Goal: Use online tool/utility: Utilize a website feature to perform a specific function

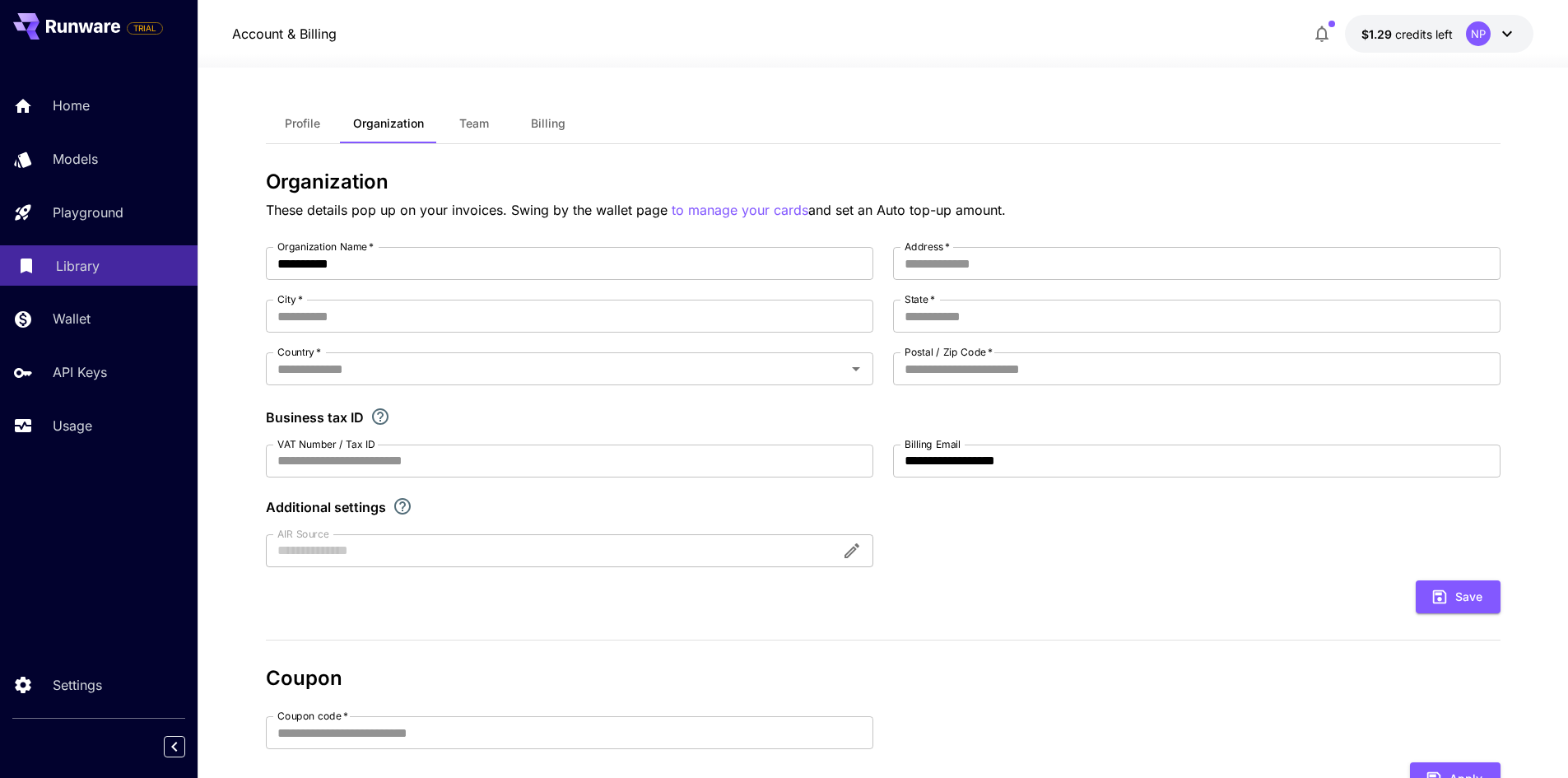
click at [75, 254] on link "Library" at bounding box center [98, 266] width 197 height 41
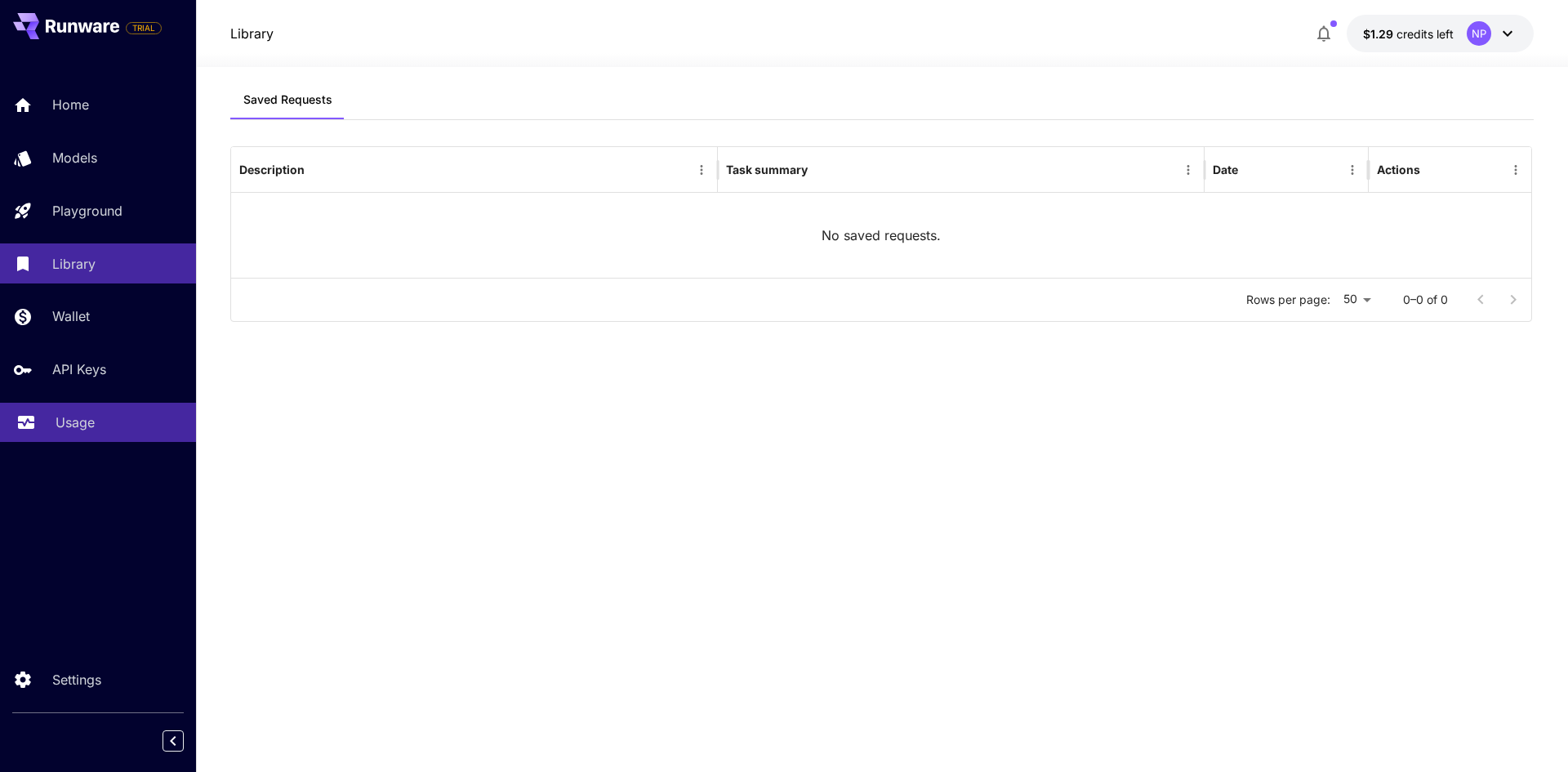
click at [85, 416] on p "Usage" at bounding box center [75, 422] width 39 height 20
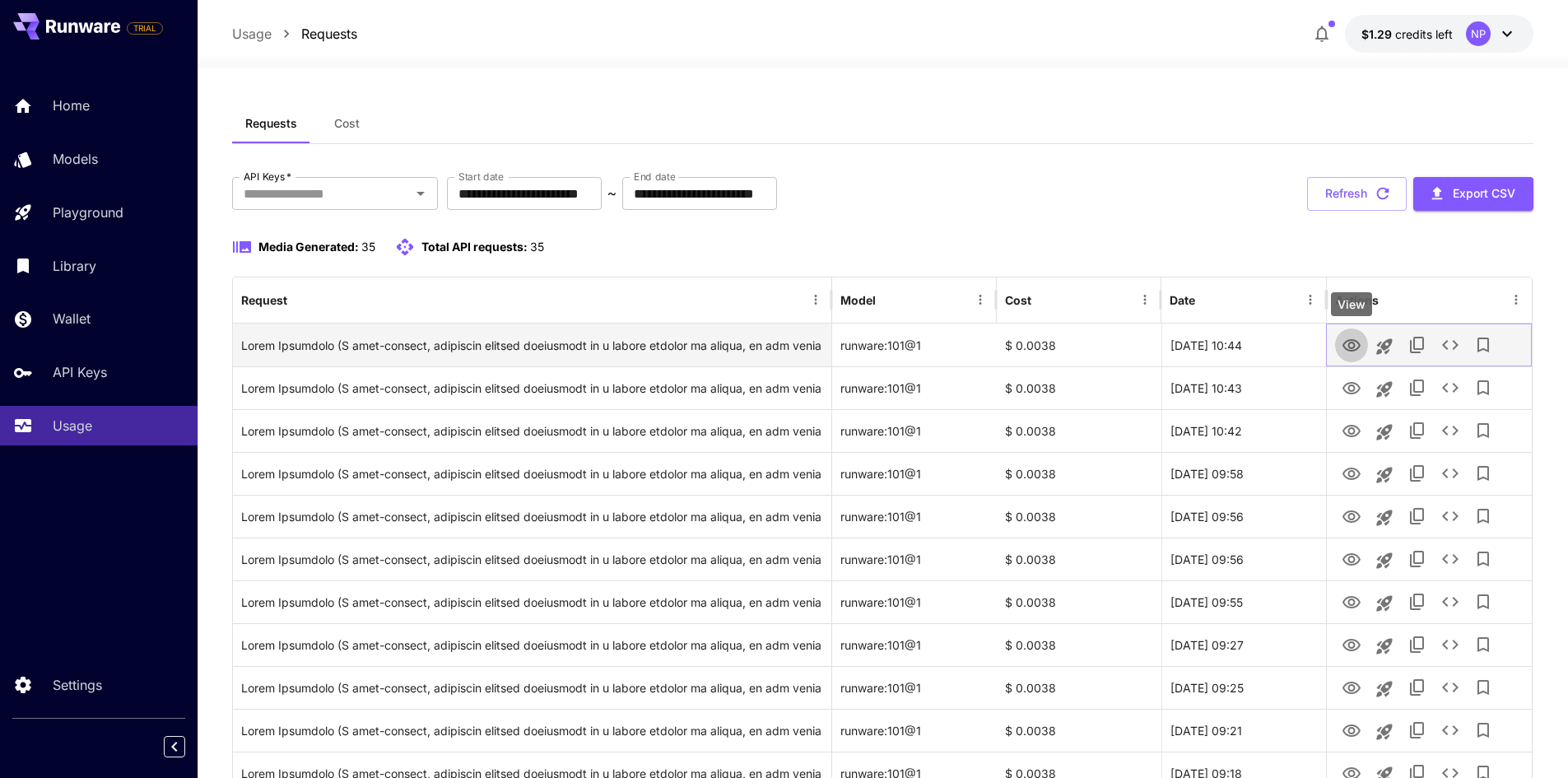
click at [1357, 348] on icon "View" at bounding box center [1352, 346] width 20 height 20
click at [1387, 346] on icon "Launch in playground" at bounding box center [1385, 346] width 16 height 16
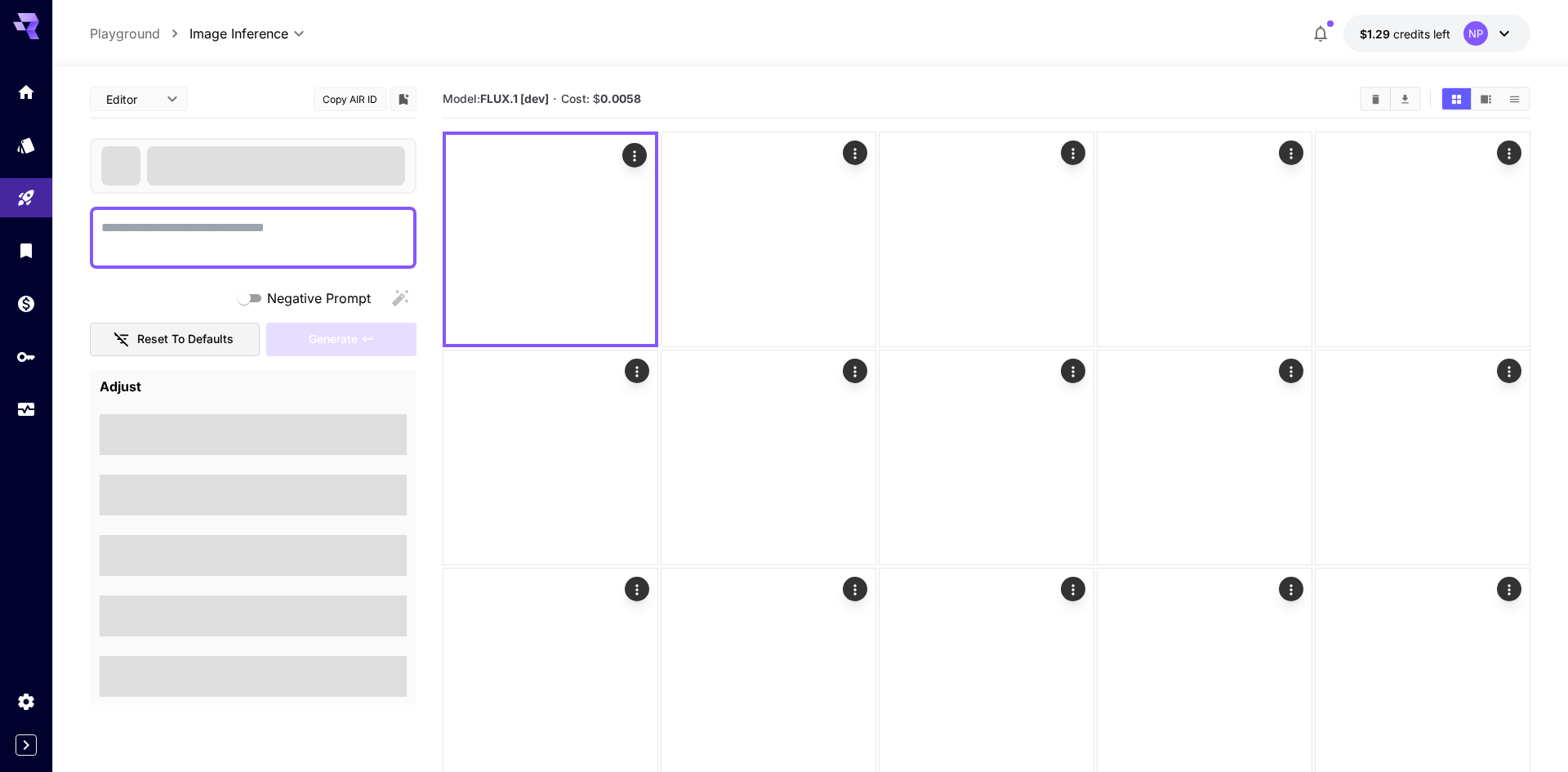
type textarea "**********"
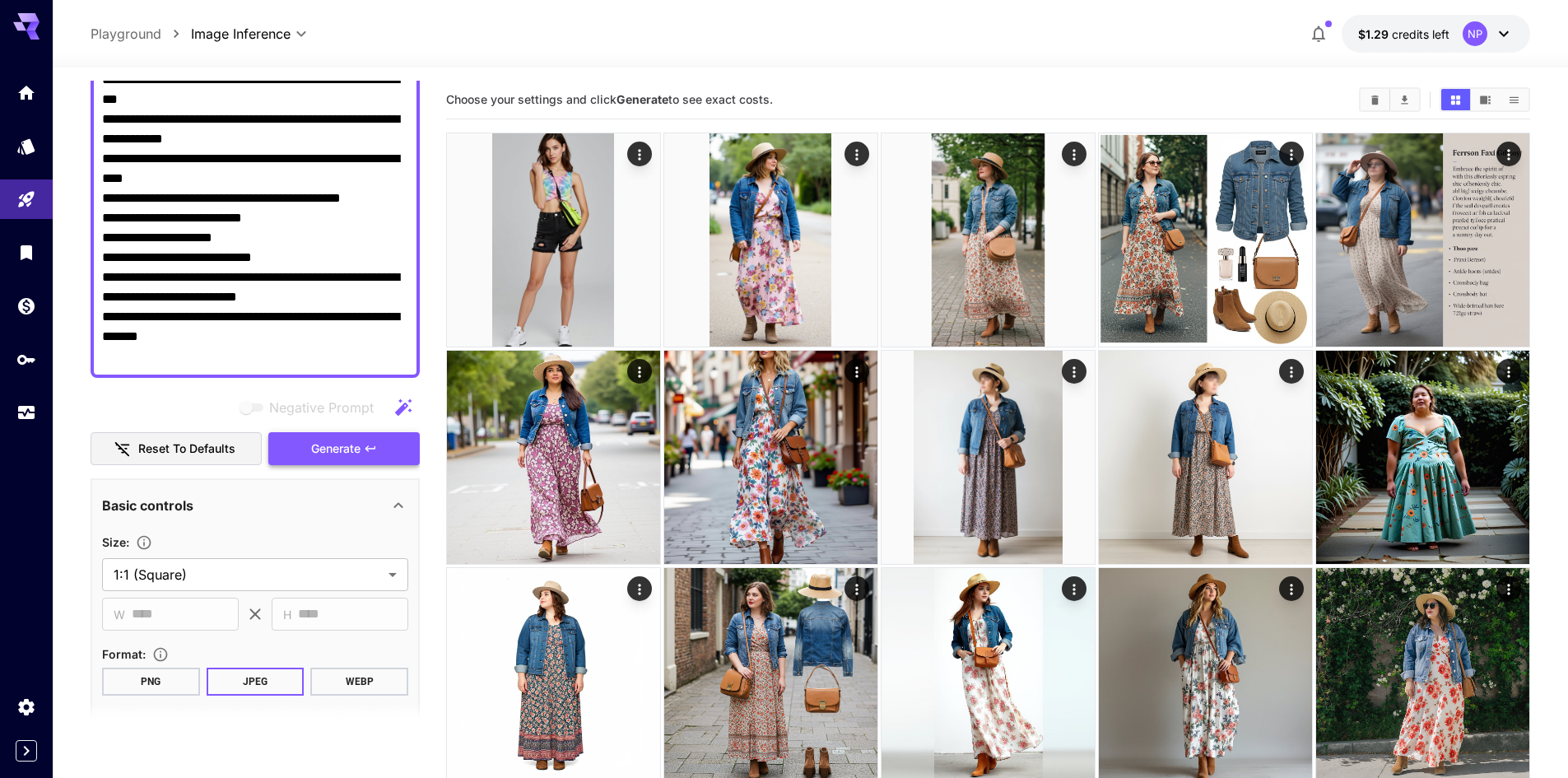
scroll to position [494, 0]
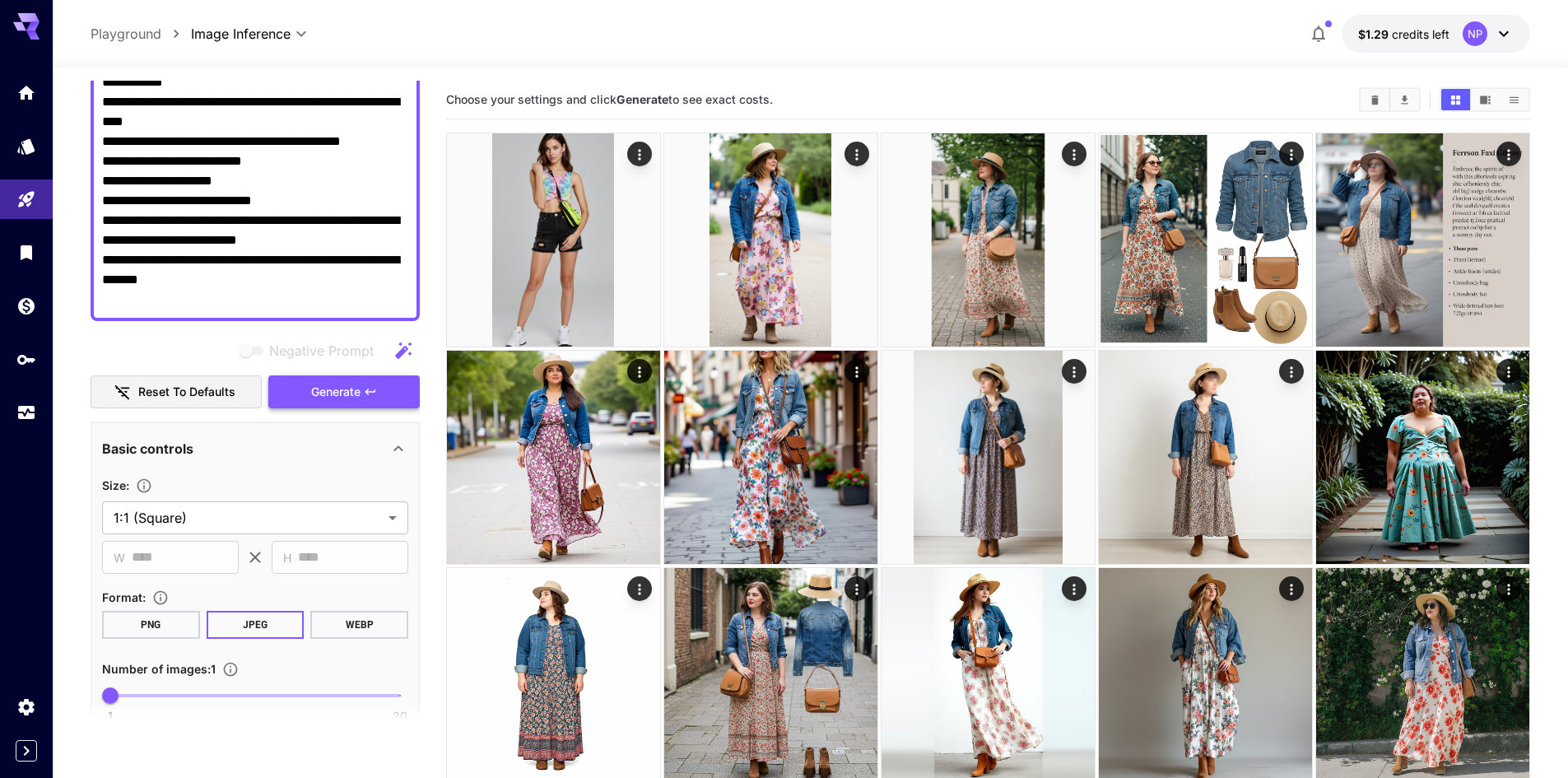
click at [354, 394] on span "Generate" at bounding box center [336, 391] width 50 height 21
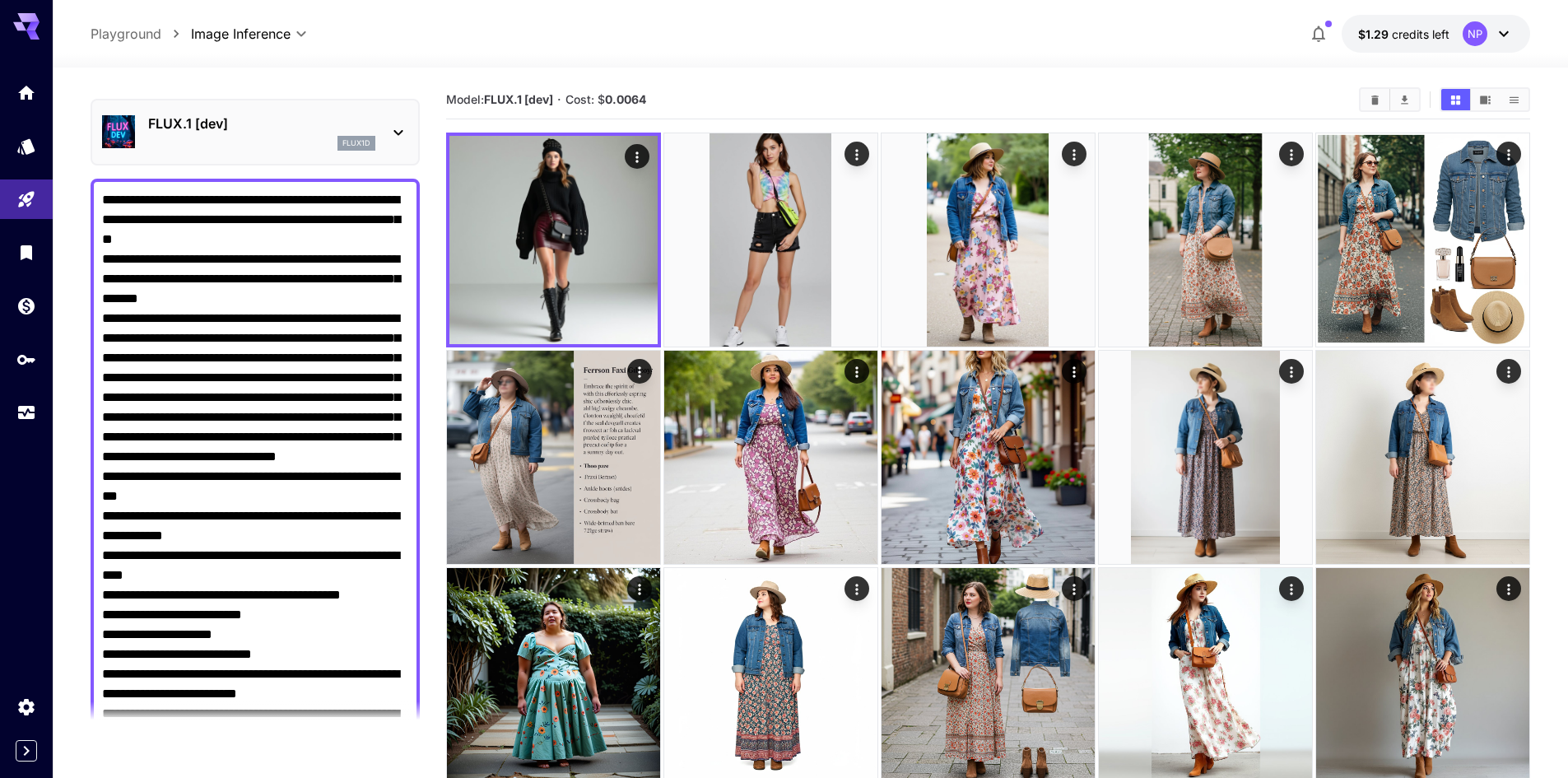
scroll to position [0, 0]
